Goal: Task Accomplishment & Management: Manage account settings

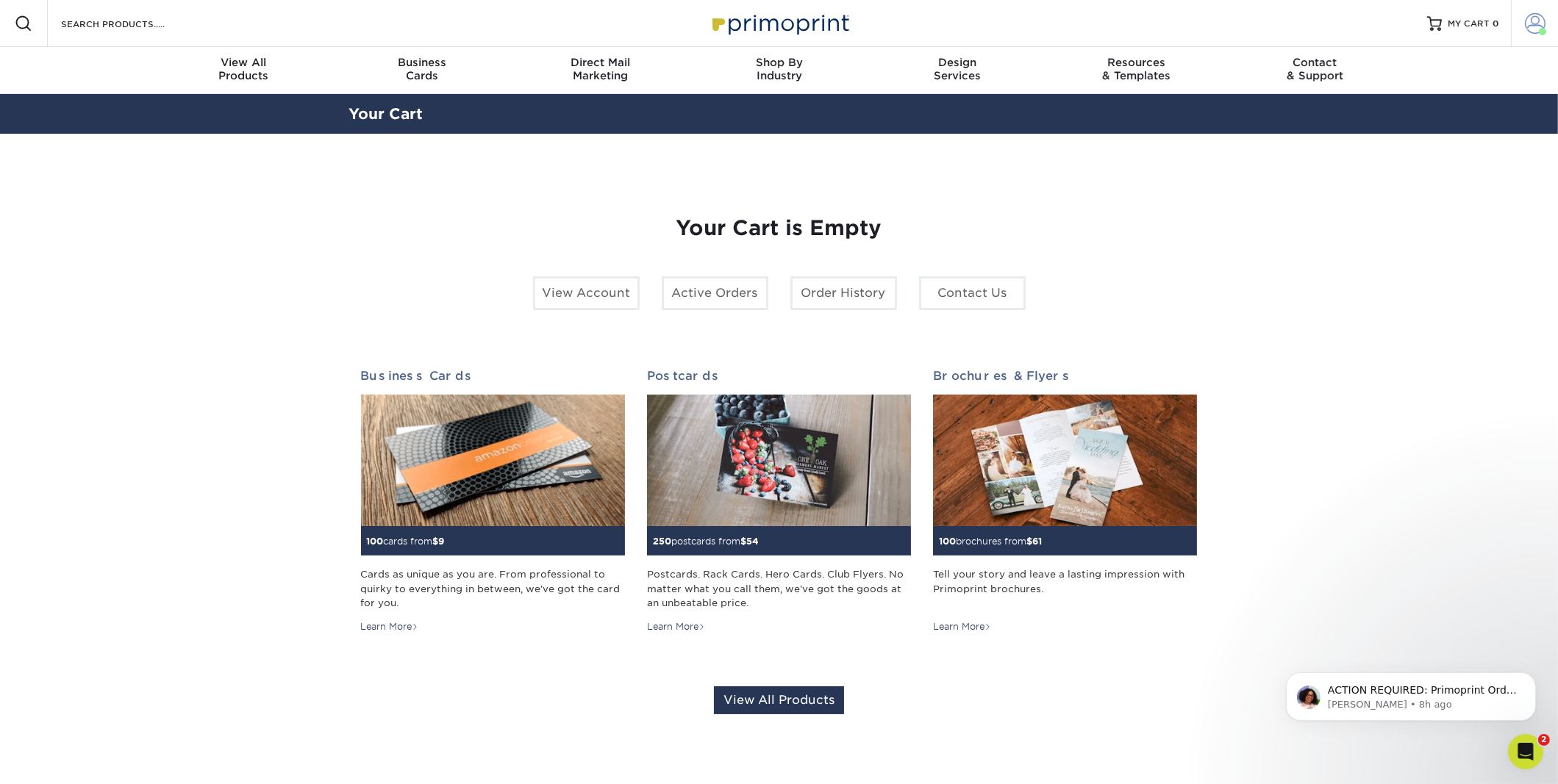
click at [1530, 28] on span at bounding box center [1535, 23] width 20 height 20
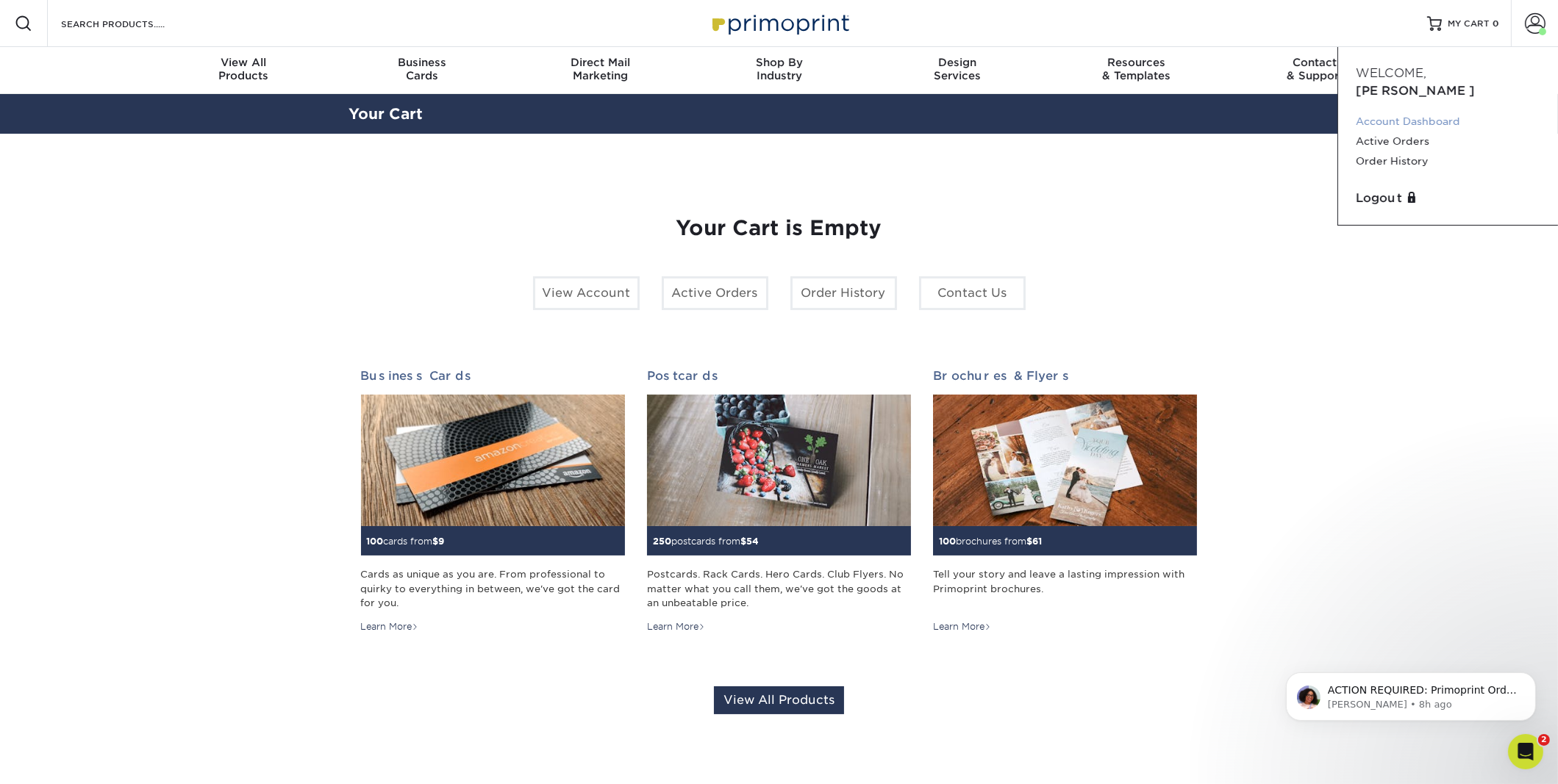
click at [1405, 112] on link "Account Dashboard" at bounding box center [1448, 122] width 184 height 19
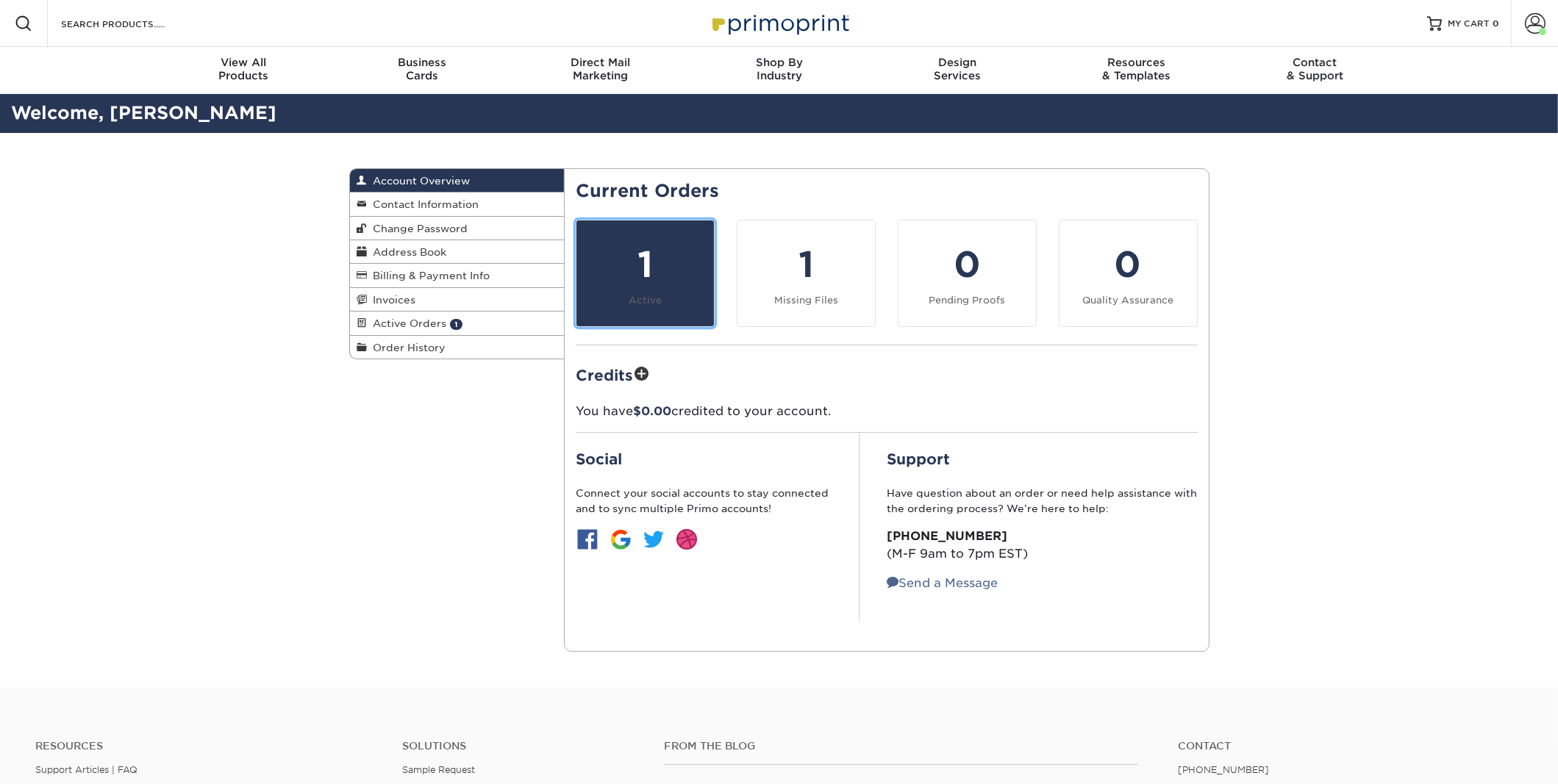
click at [633, 278] on div "1" at bounding box center [645, 264] width 120 height 53
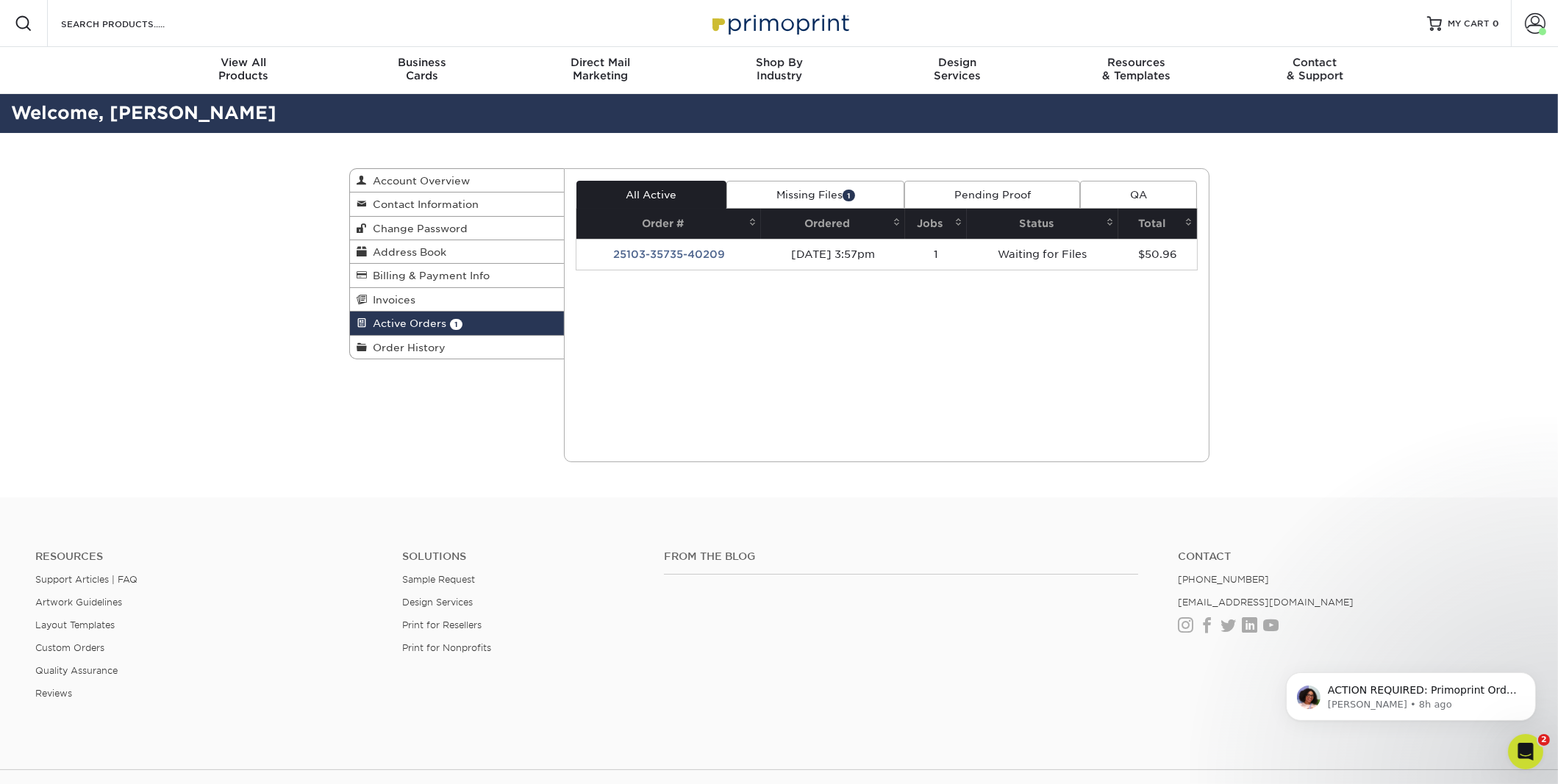
click at [820, 196] on link "Missing Files 1" at bounding box center [815, 195] width 178 height 28
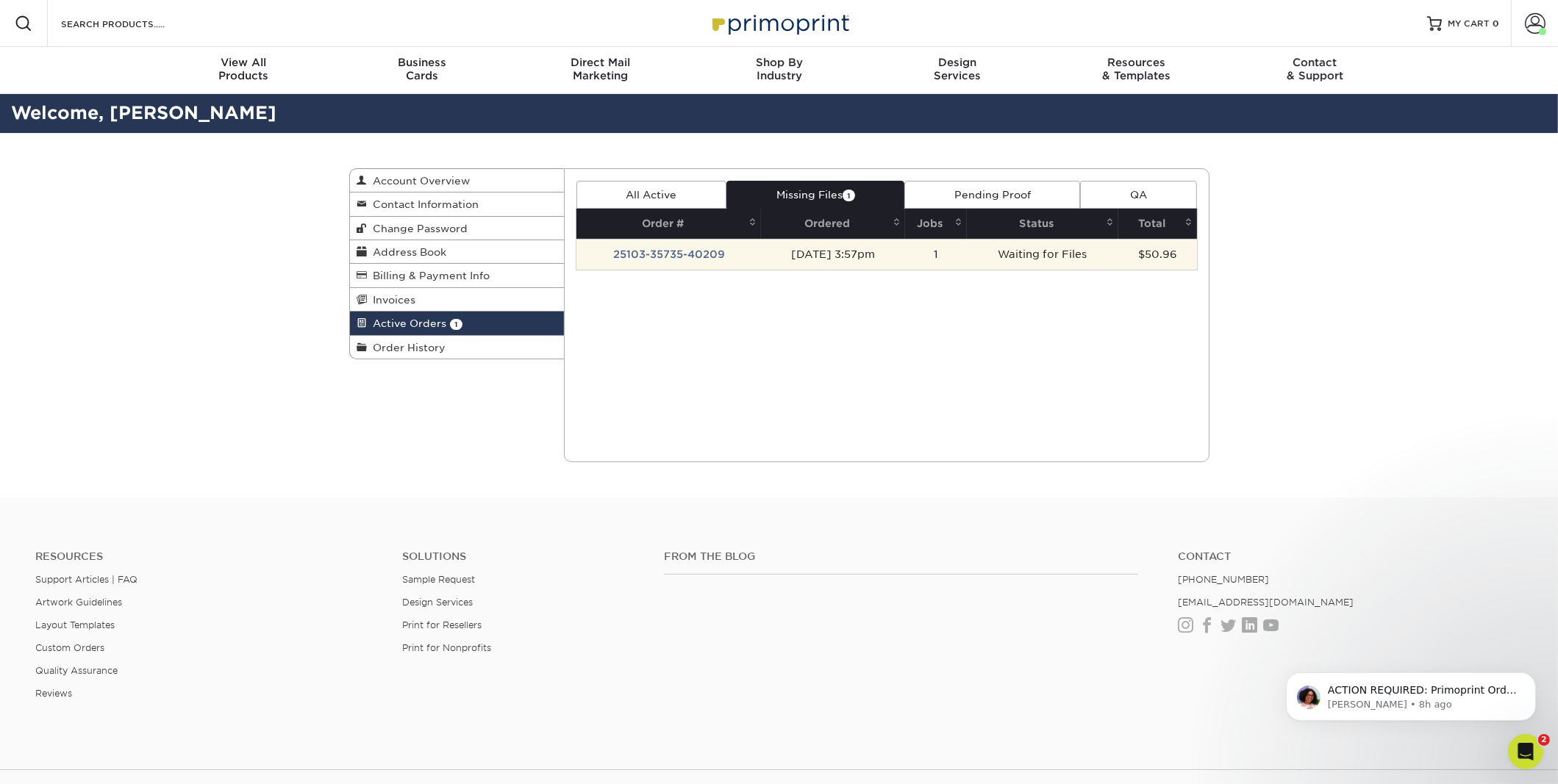
click at [813, 248] on td "[DATE] 3:57pm" at bounding box center [833, 254] width 145 height 31
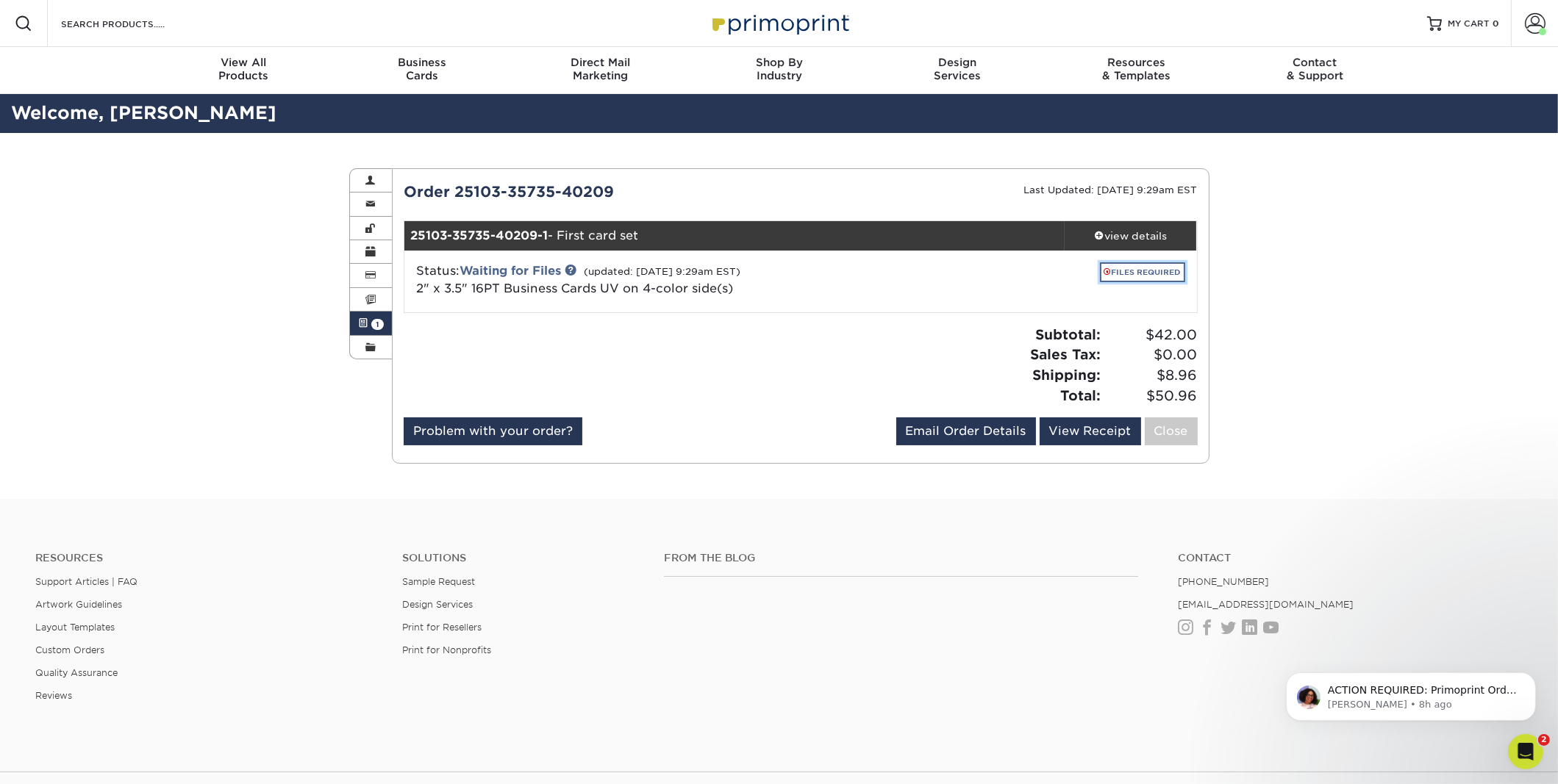
click at [1130, 271] on link "FILES REQUIRED" at bounding box center [1142, 272] width 85 height 19
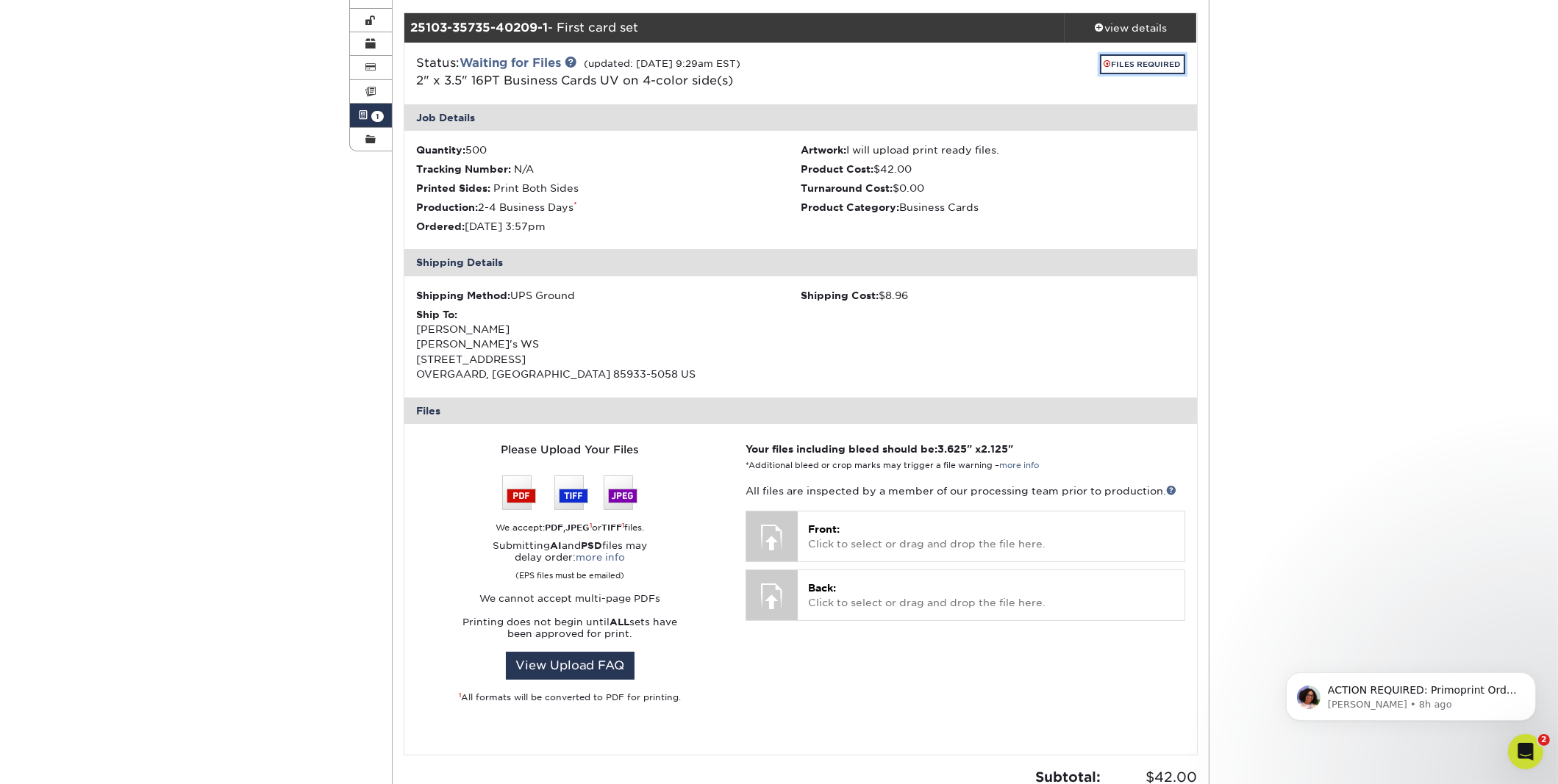
scroll to position [221, 0]
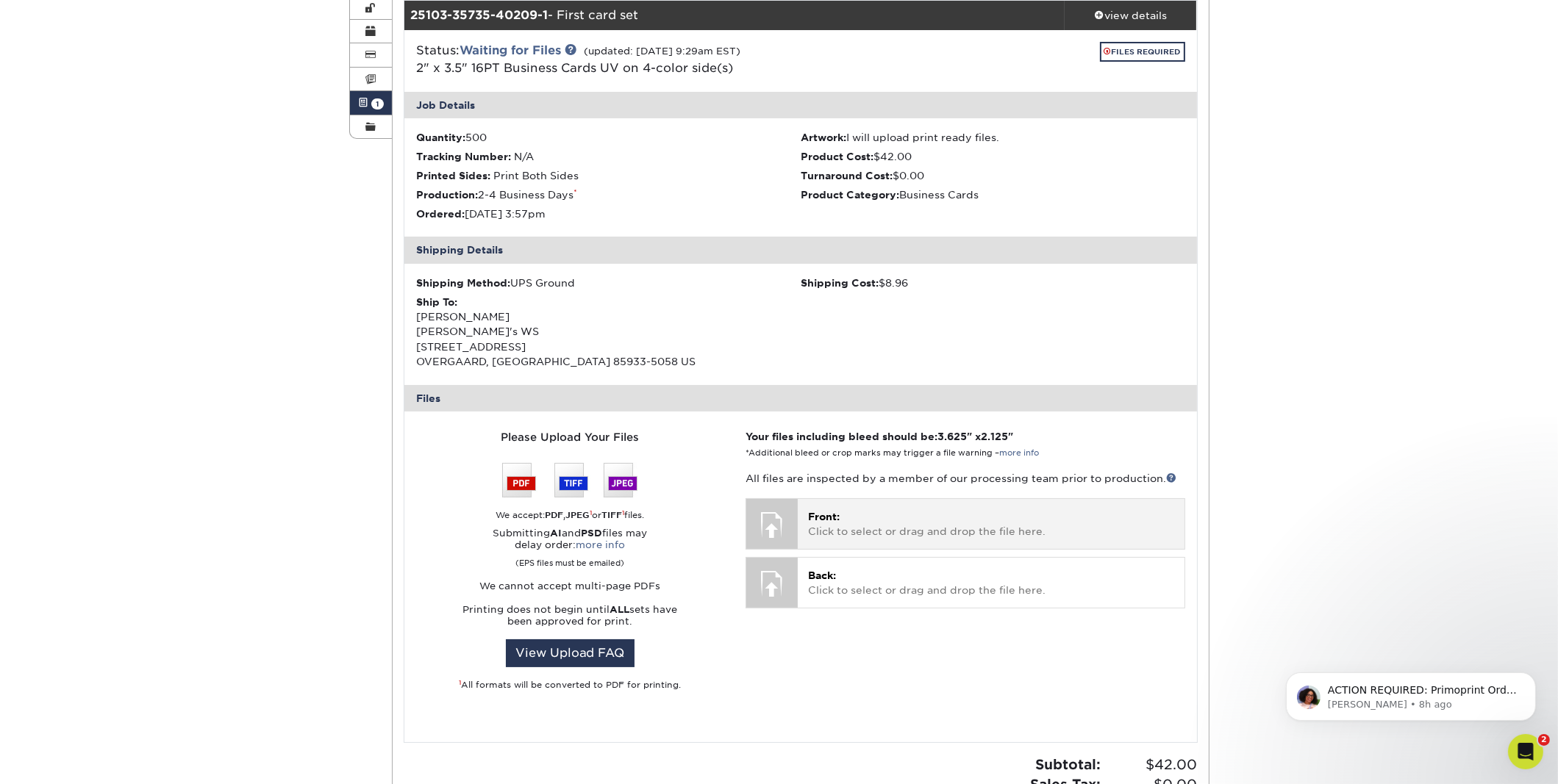
click at [870, 527] on p "Front: Click to select or drag and drop the file here." at bounding box center [990, 524] width 365 height 30
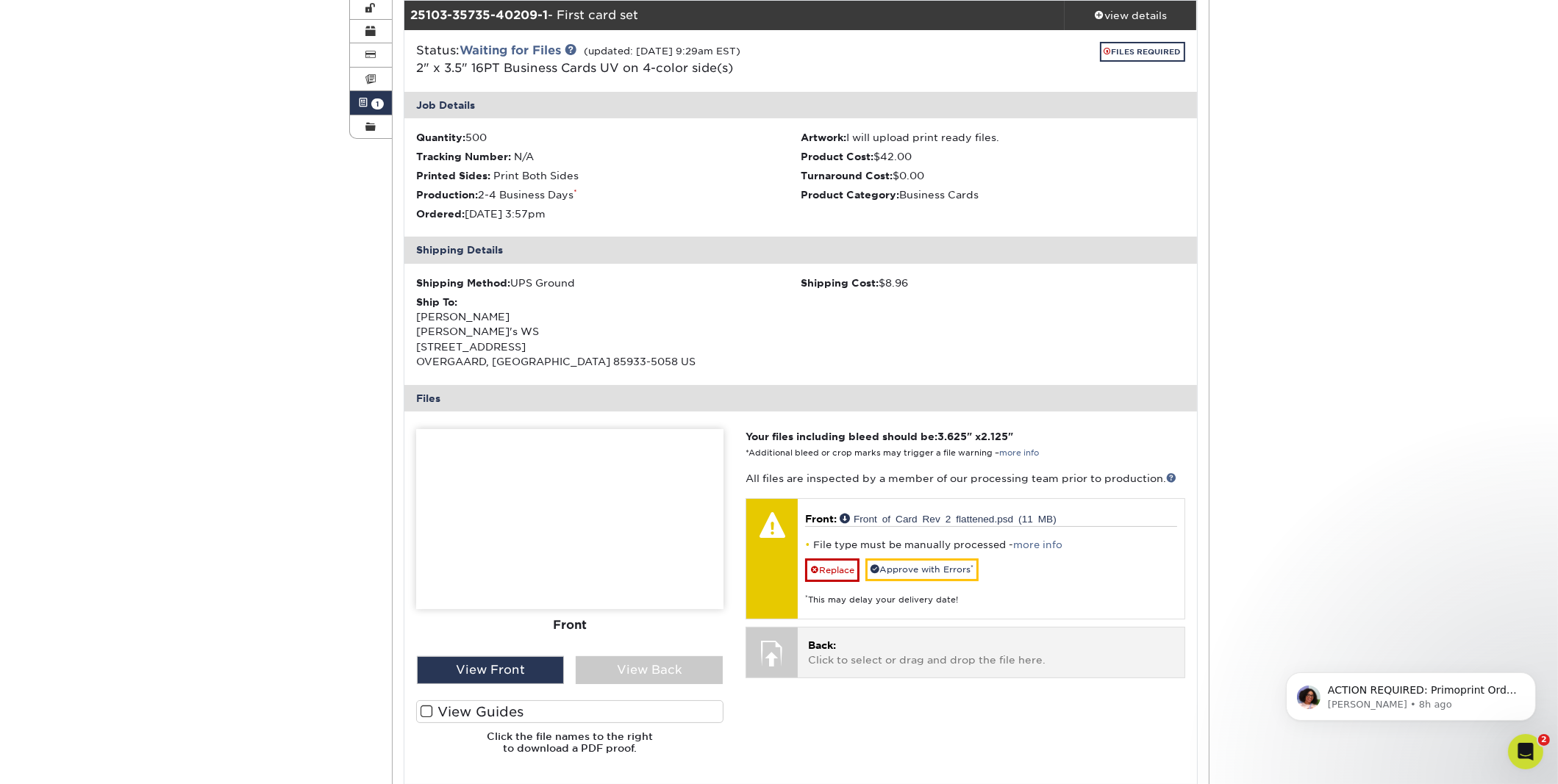
click at [900, 645] on p "Back: Click to select or drag and drop the file here." at bounding box center [990, 653] width 365 height 30
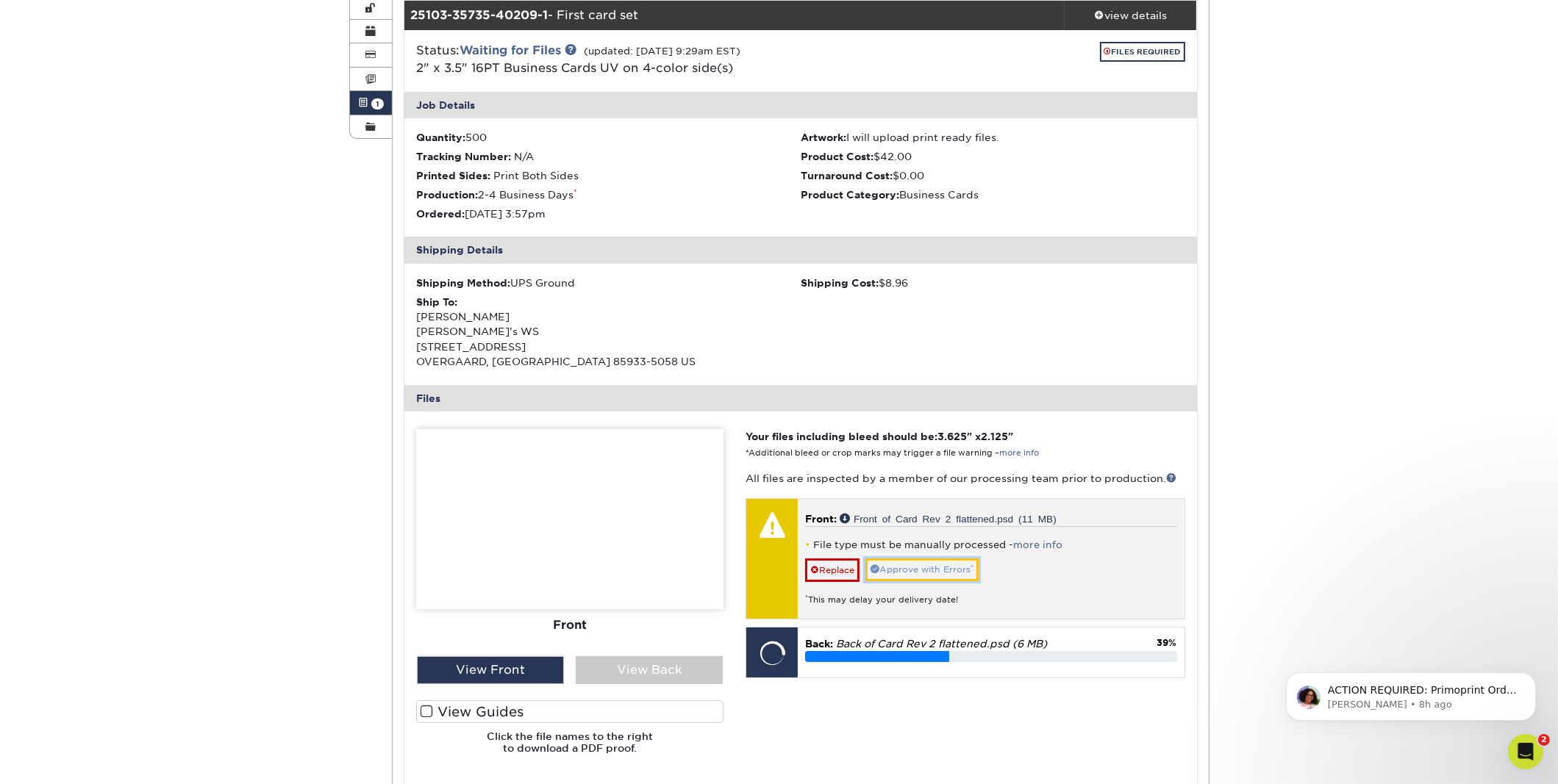
click at [948, 566] on link "Approve with Errors *" at bounding box center [921, 570] width 113 height 23
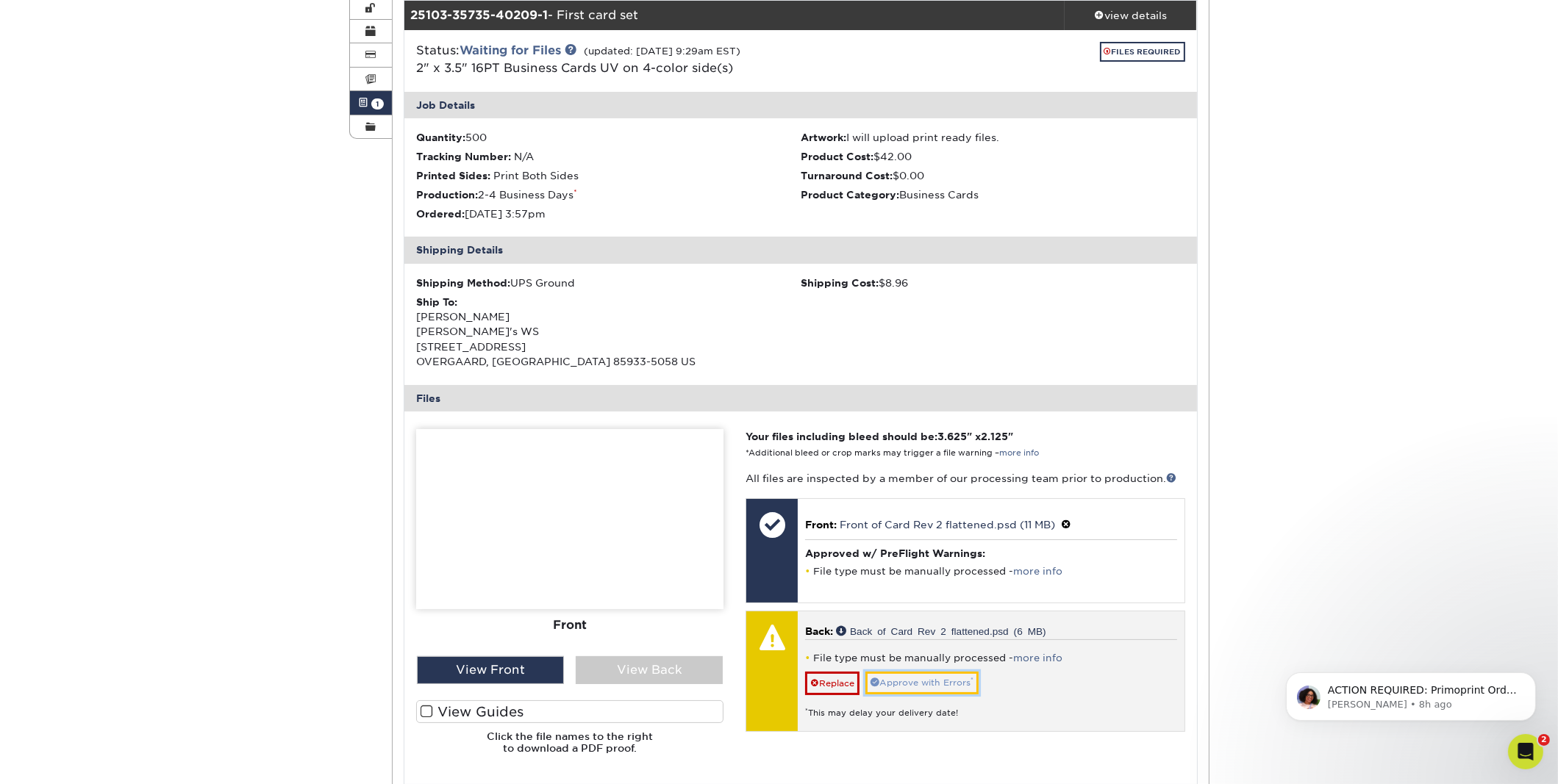
click at [925, 681] on link "Approve with Errors *" at bounding box center [921, 683] width 113 height 23
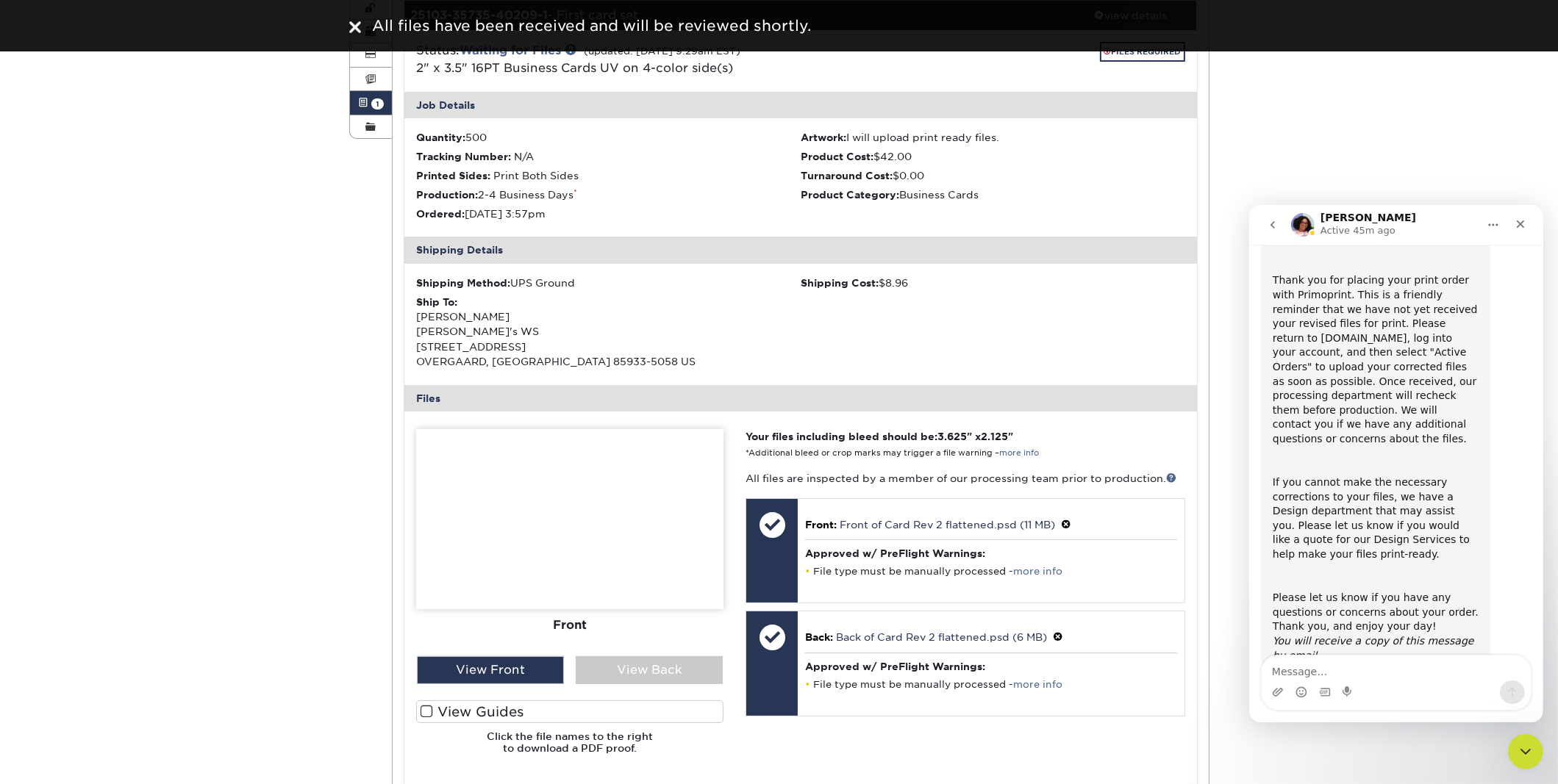
scroll to position [122, 0]
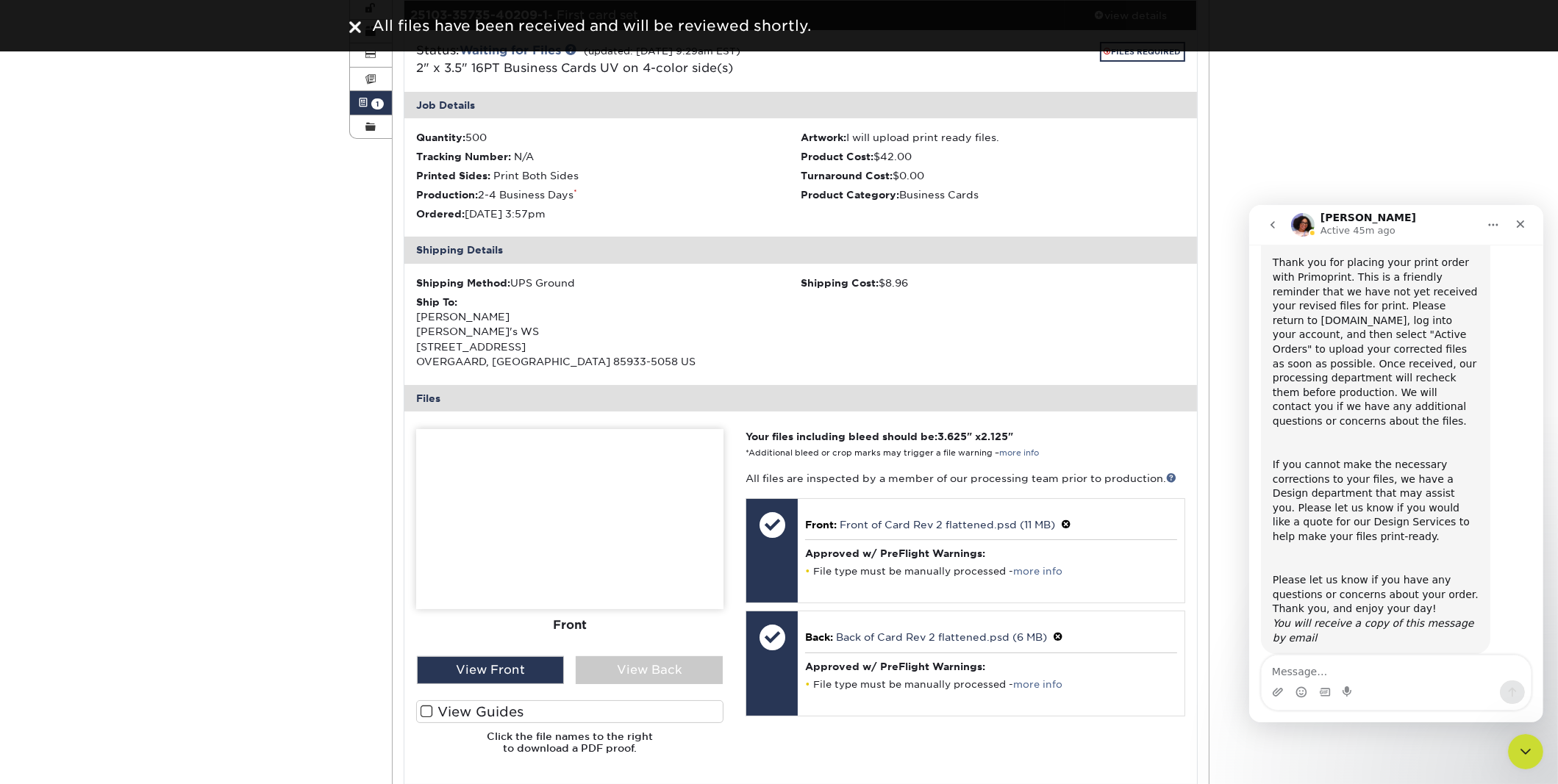
click at [1408, 674] on textarea "Message…" at bounding box center [1396, 667] width 270 height 25
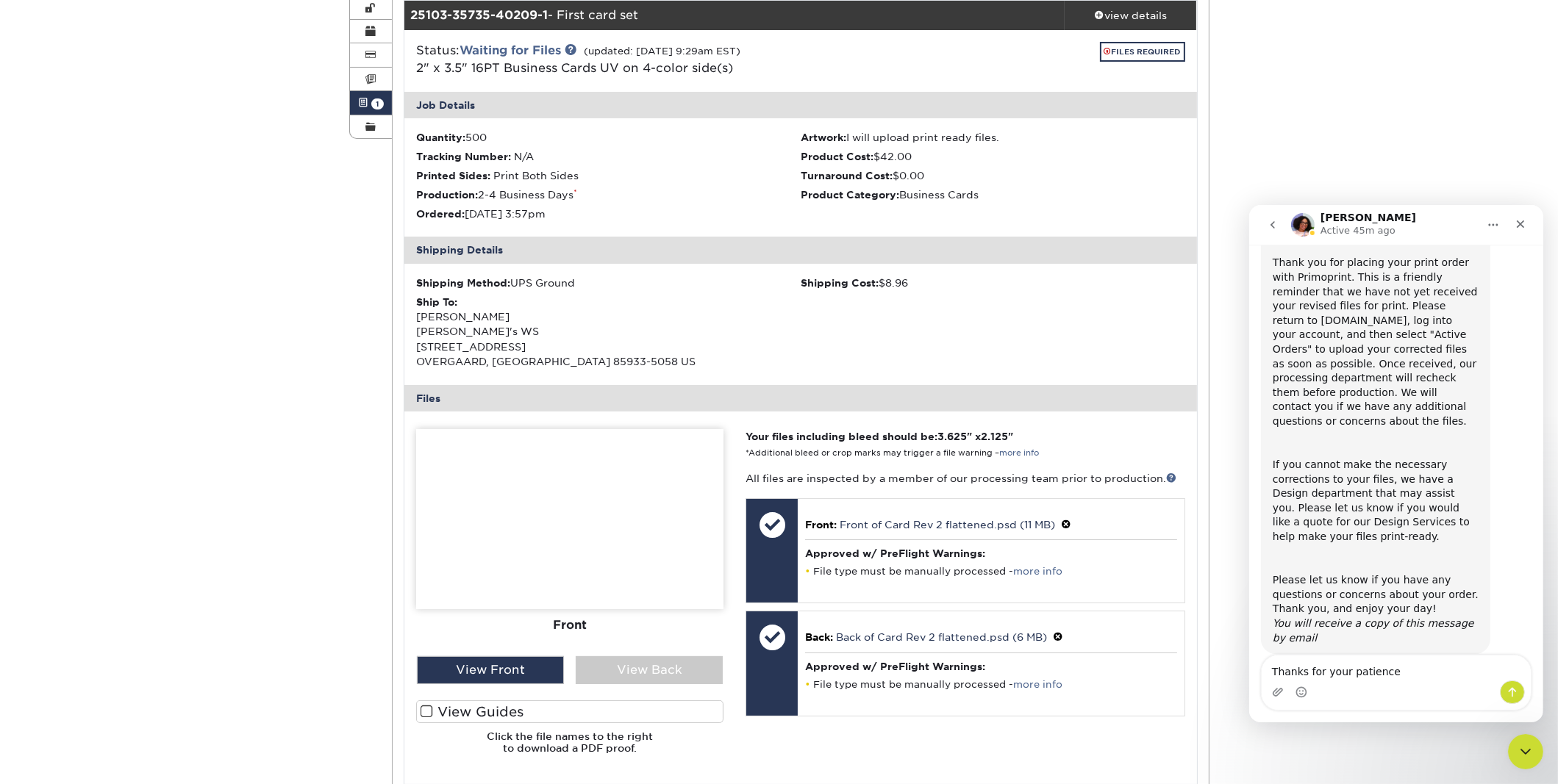
click at [1401, 678] on textarea "Thanks for your patience" at bounding box center [1396, 667] width 270 height 25
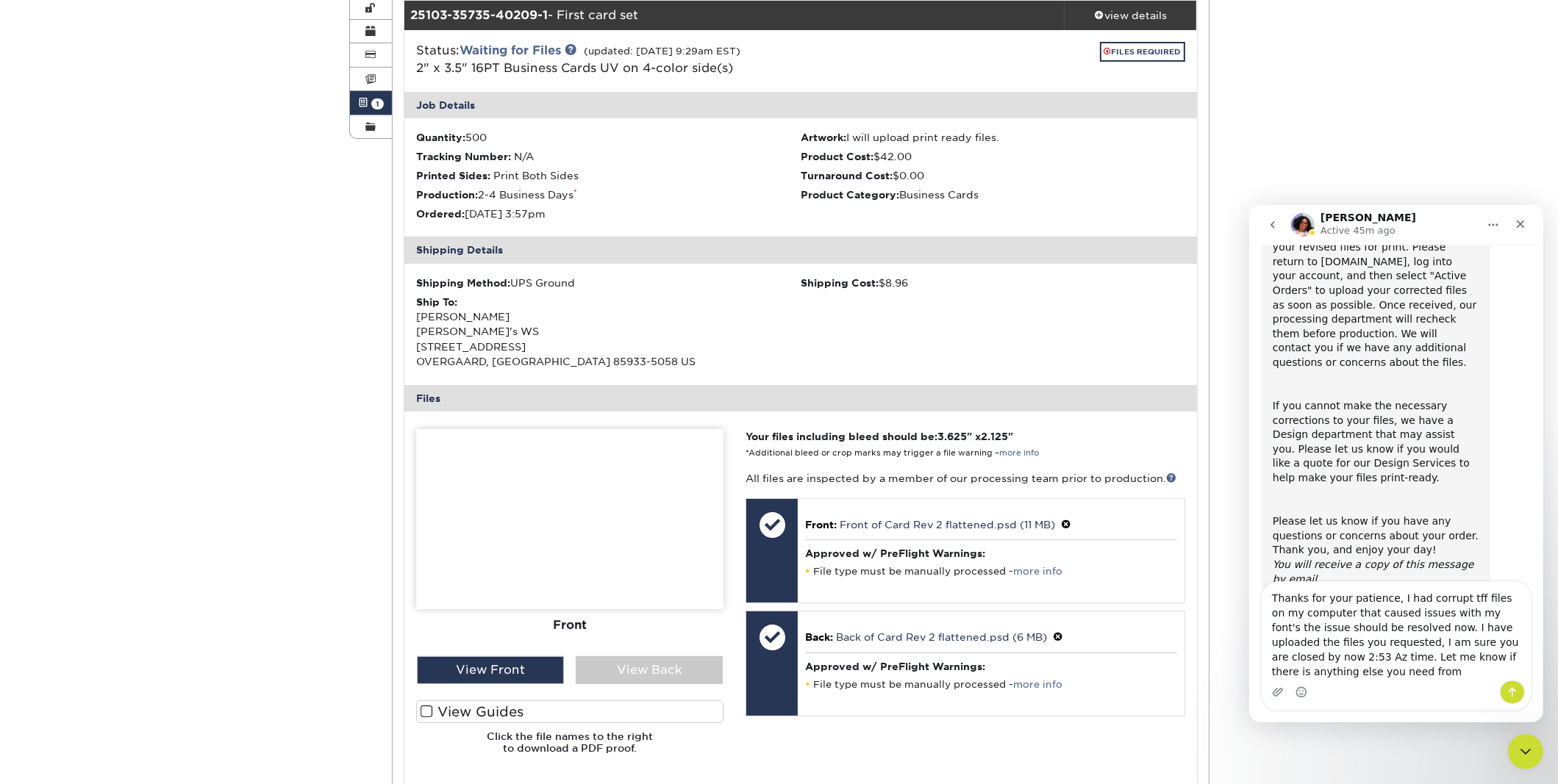
scroll to position [196, 0]
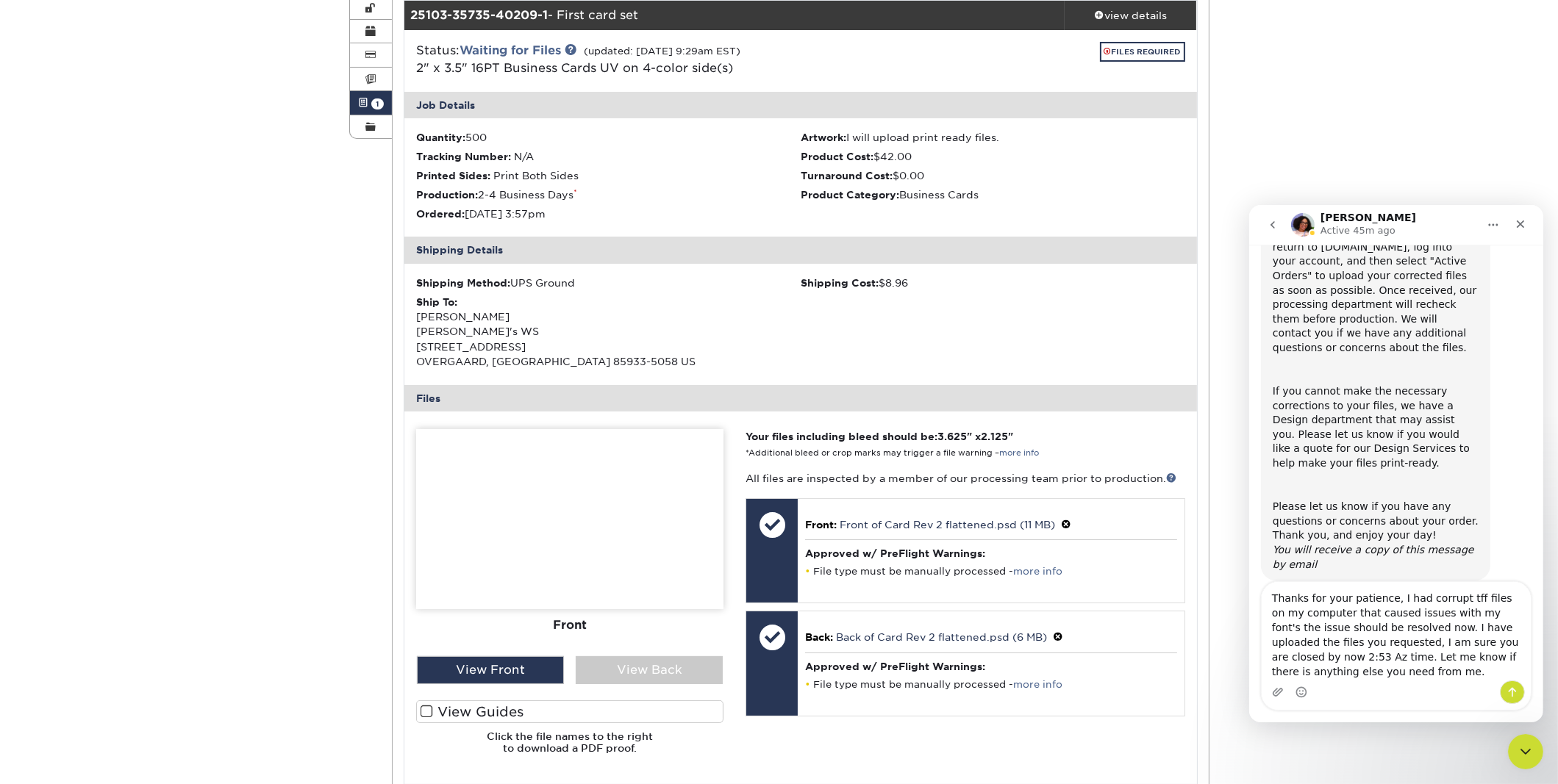
type textarea "Thanks for your patience, I had corrupt tff files on my computer that caused is…"
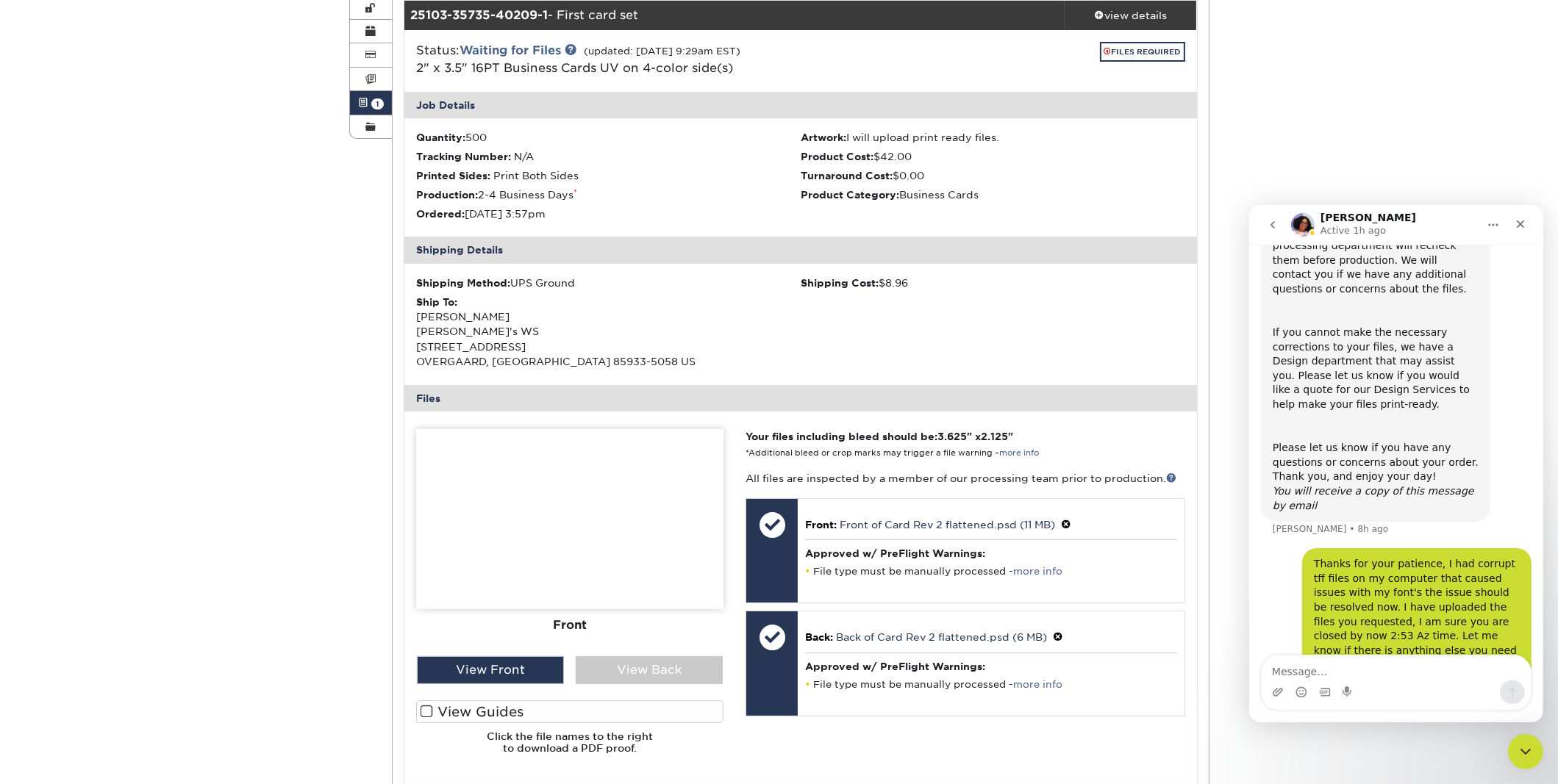
scroll to position [253, 0]
